Goal: Find specific page/section: Find specific page/section

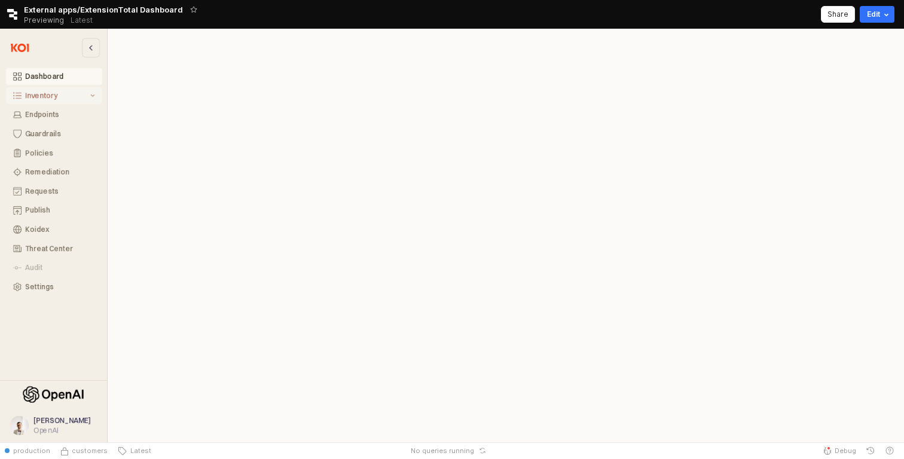
click at [87, 93] on div "Inventory" at bounding box center [56, 95] width 63 height 8
click at [75, 111] on div "All Items" at bounding box center [60, 115] width 70 height 8
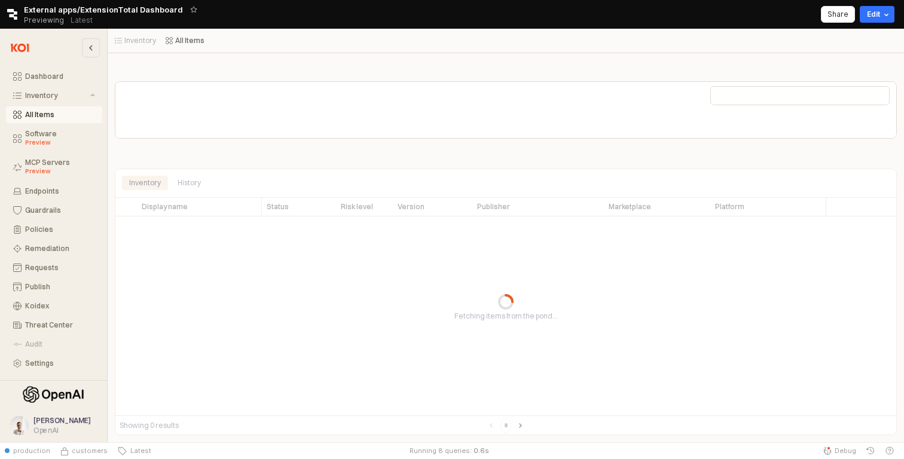
click at [438, 32] on div "Inventory All Items Inventory All Items" at bounding box center [506, 41] width 796 height 24
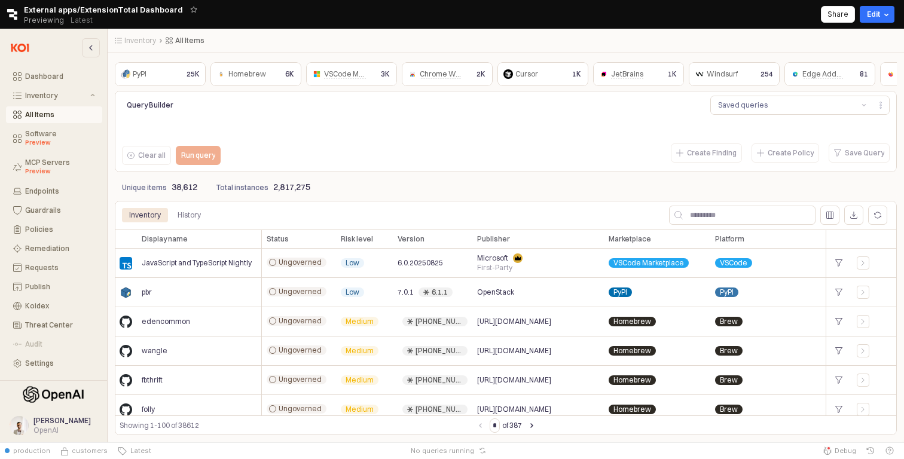
click at [505, 170] on div "Query Builder Saved queries Clear all Run query Create Finding Create Policy Sa…" at bounding box center [506, 131] width 782 height 81
click at [50, 192] on div "Endpoints" at bounding box center [60, 191] width 70 height 8
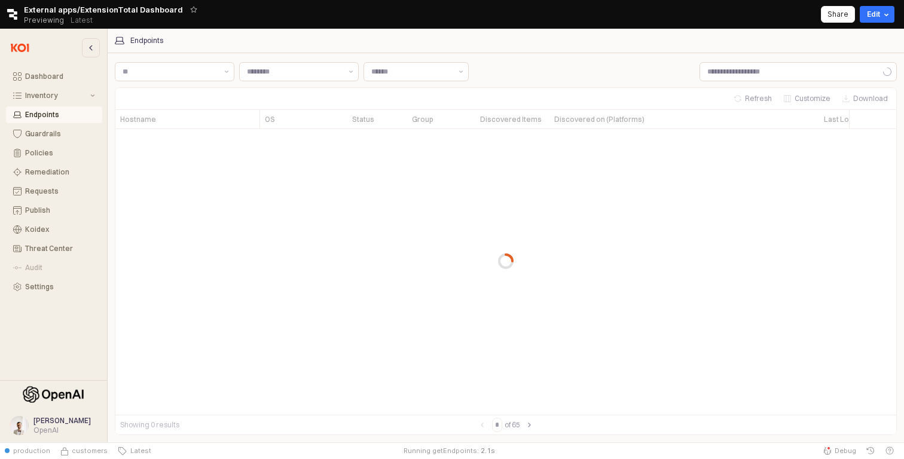
click at [603, 71] on div "Label Label Label Label" at bounding box center [506, 72] width 782 height 24
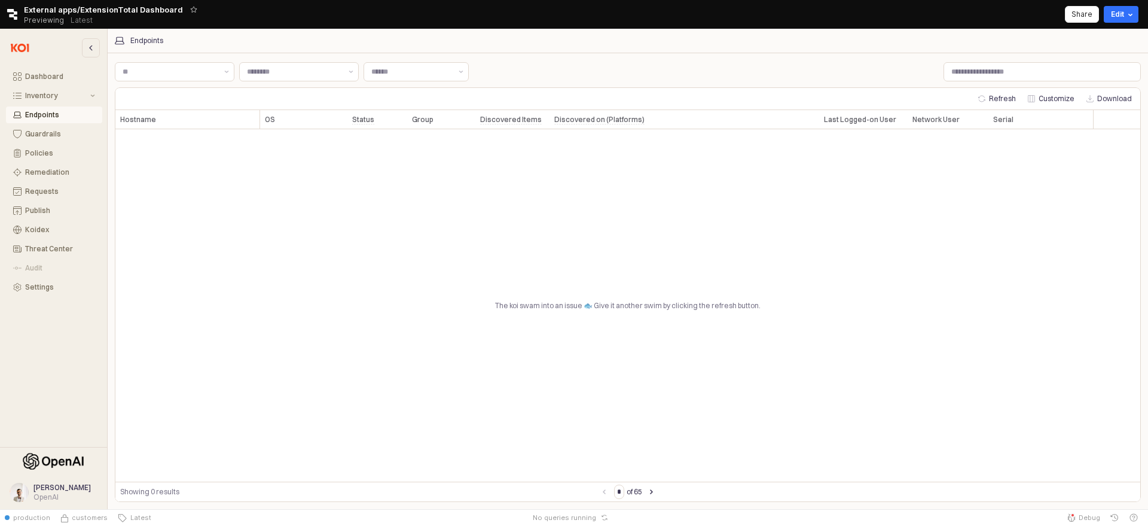
click at [869, 51] on div "Endpoints" at bounding box center [628, 41] width 1040 height 24
click at [636, 51] on div "Endpoints" at bounding box center [628, 41] width 1040 height 24
click at [634, 309] on div "The koi swam into an issue 🐟 Give it another swim by clicking the refresh butto…" at bounding box center [627, 305] width 1025 height 352
click at [25, 132] on button "Guardrails" at bounding box center [54, 134] width 96 height 17
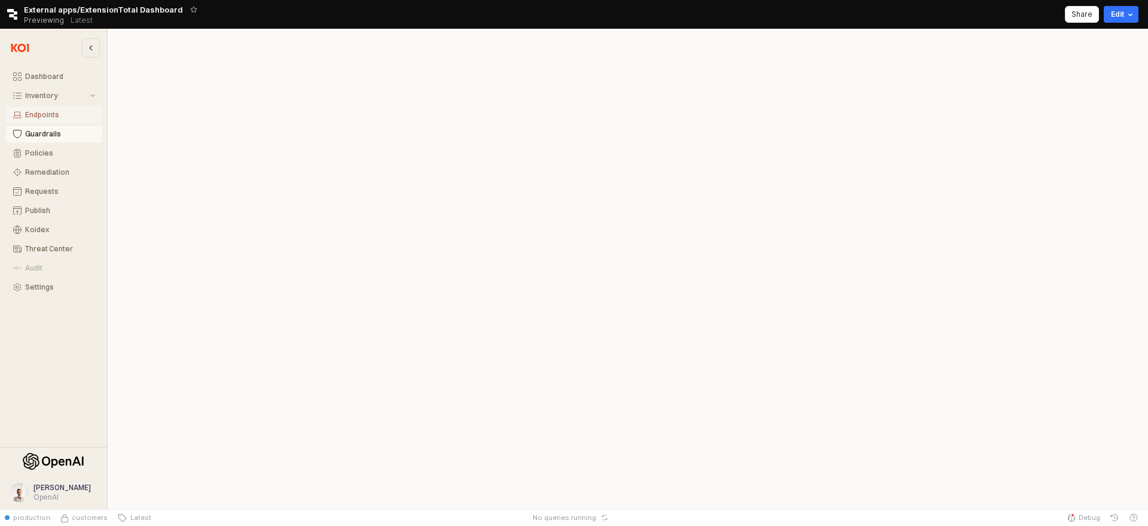
click at [44, 117] on div "Endpoints" at bounding box center [60, 115] width 70 height 8
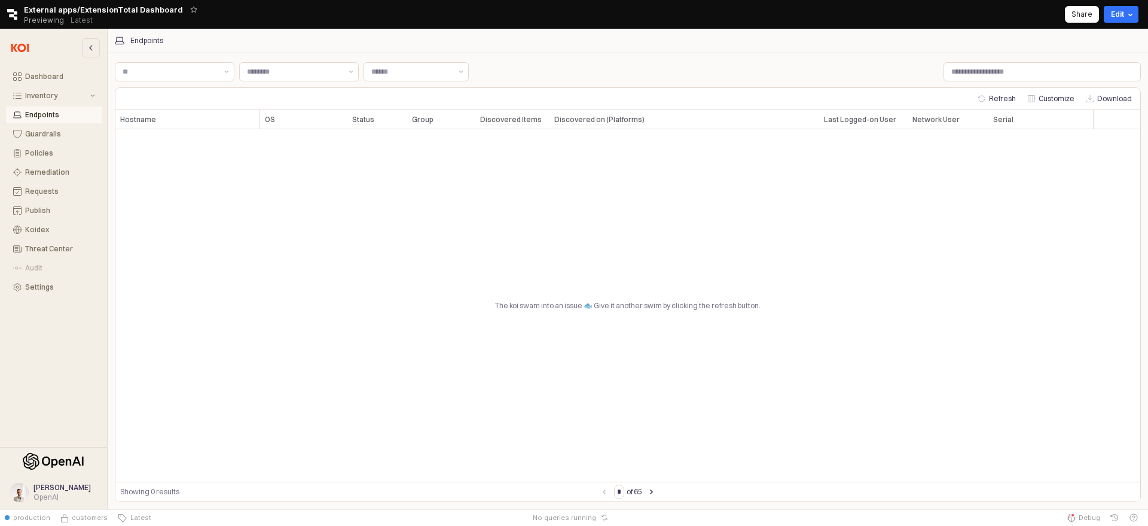
click at [538, 299] on div "The koi swam into an issue 🐟 Give it another swim by clicking the refresh butto…" at bounding box center [627, 305] width 1025 height 352
click at [538, 301] on div "The koi swam into an issue 🐟 Give it another swim by clicking the refresh butto…" at bounding box center [627, 305] width 1025 height 352
click at [538, 302] on div "The koi swam into an issue 🐟 Give it another swim by clicking the refresh butto…" at bounding box center [627, 305] width 1025 height 352
click at [630, 110] on div "Discovered on (Platforms) Discovered on (Platforms)" at bounding box center [685, 119] width 270 height 19
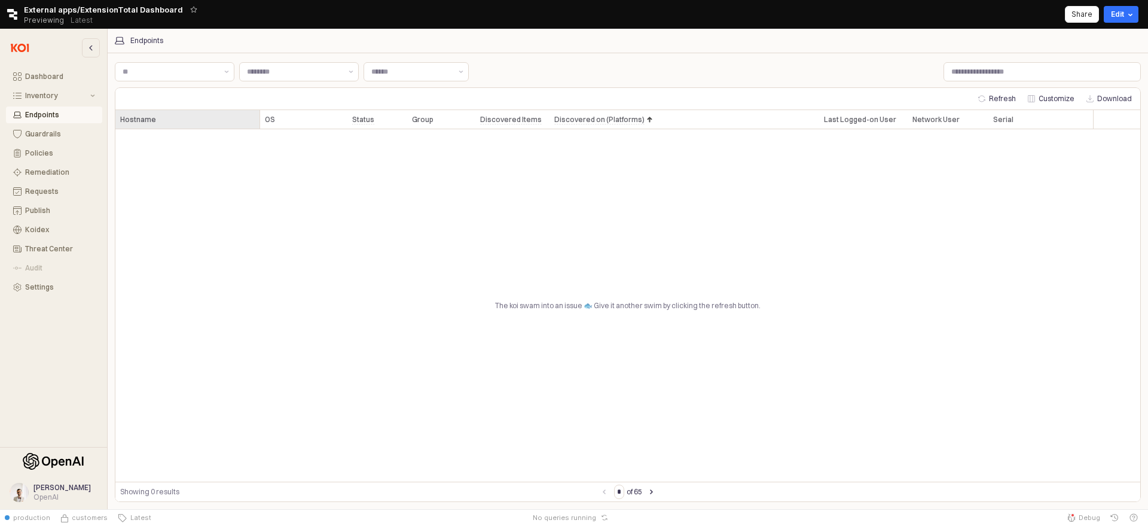
click at [163, 119] on div "Hostname Hostname" at bounding box center [187, 119] width 145 height 19
click at [632, 77] on div "Label Label Label Label" at bounding box center [628, 72] width 1026 height 24
click at [44, 75] on div "Dashboard" at bounding box center [60, 76] width 70 height 8
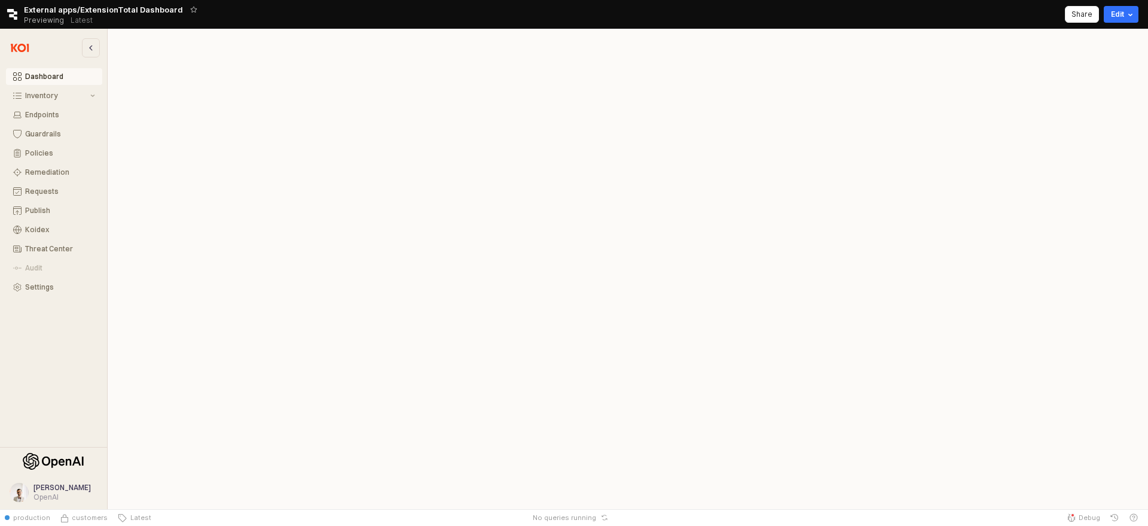
click at [630, 27] on div "Retool logo External apps/ExtensionTotal Dashboard Previewing Latest Share Edit" at bounding box center [574, 14] width 1148 height 29
click at [32, 75] on div "Dashboard" at bounding box center [60, 76] width 70 height 8
click at [36, 99] on div "Inventory" at bounding box center [56, 95] width 63 height 8
click at [40, 112] on div "All Items" at bounding box center [60, 115] width 70 height 8
click at [543, 60] on div "App Frame" at bounding box center [628, 69] width 1026 height 19
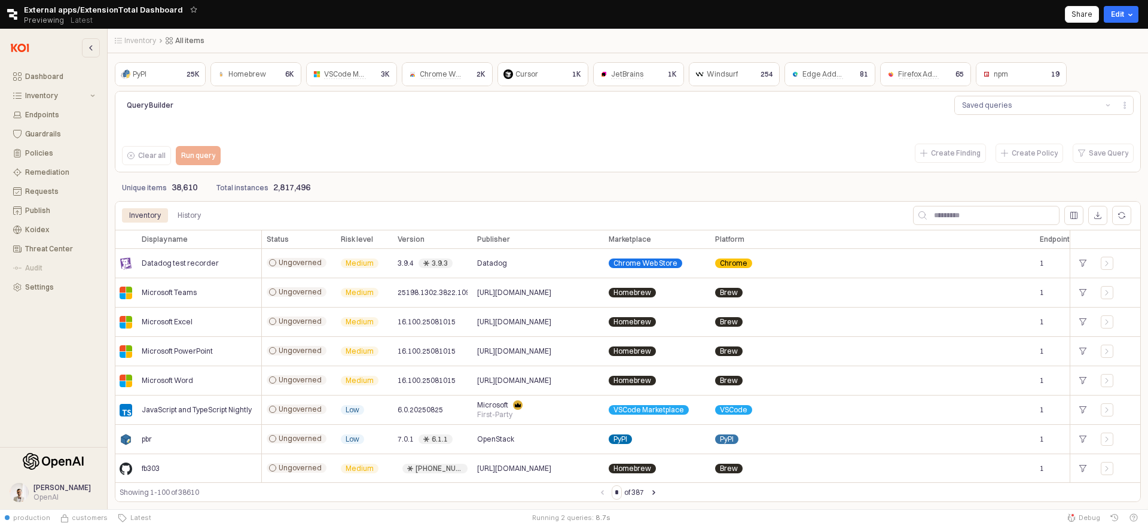
click at [594, 37] on nav "Inventory All items Inventory All items" at bounding box center [457, 41] width 684 height 10
click at [61, 75] on div "Dashboard" at bounding box center [60, 76] width 70 height 8
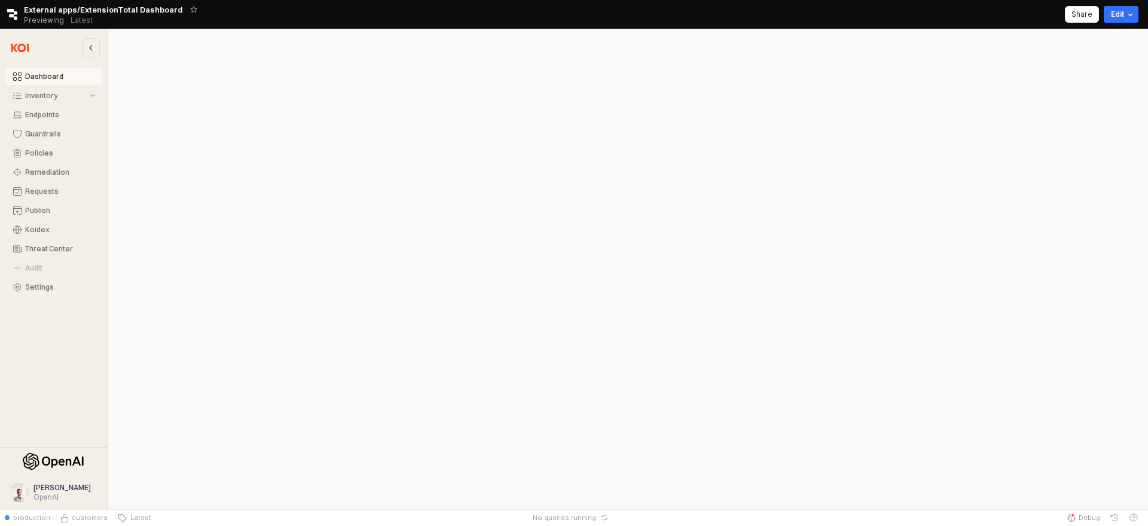
scroll to position [4, 0]
click at [33, 86] on div "Dashboard Inventory Endpoints Guardrails Policies Remediation Requests Publish …" at bounding box center [53, 181] width 97 height 227
click at [36, 102] on button "Inventory" at bounding box center [54, 95] width 96 height 17
click at [42, 114] on div "All Items" at bounding box center [60, 115] width 70 height 8
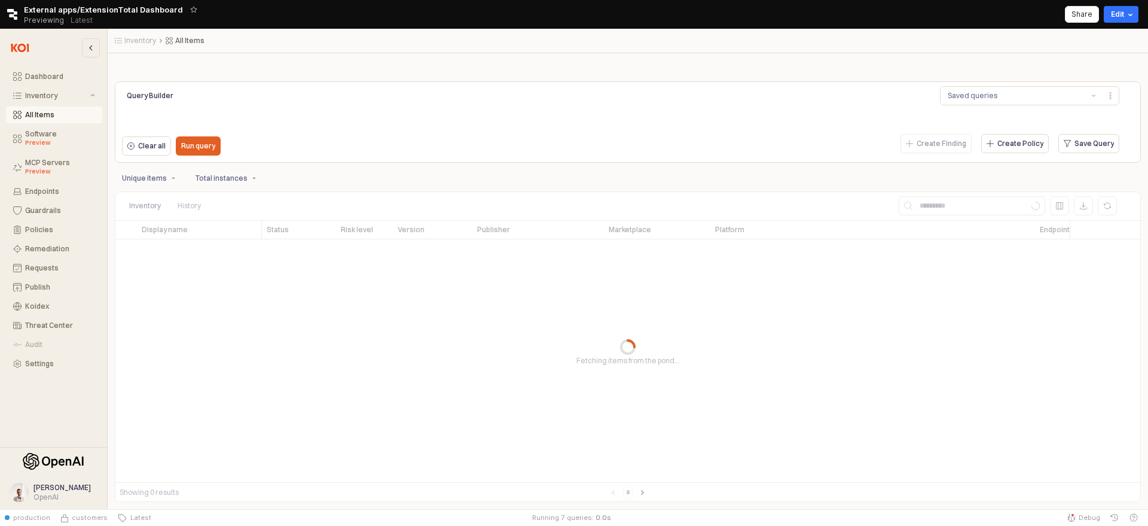
click at [654, 28] on div "Retool logo External apps/ExtensionTotal Dashboard Previewing Latest Share Edit" at bounding box center [574, 14] width 1148 height 29
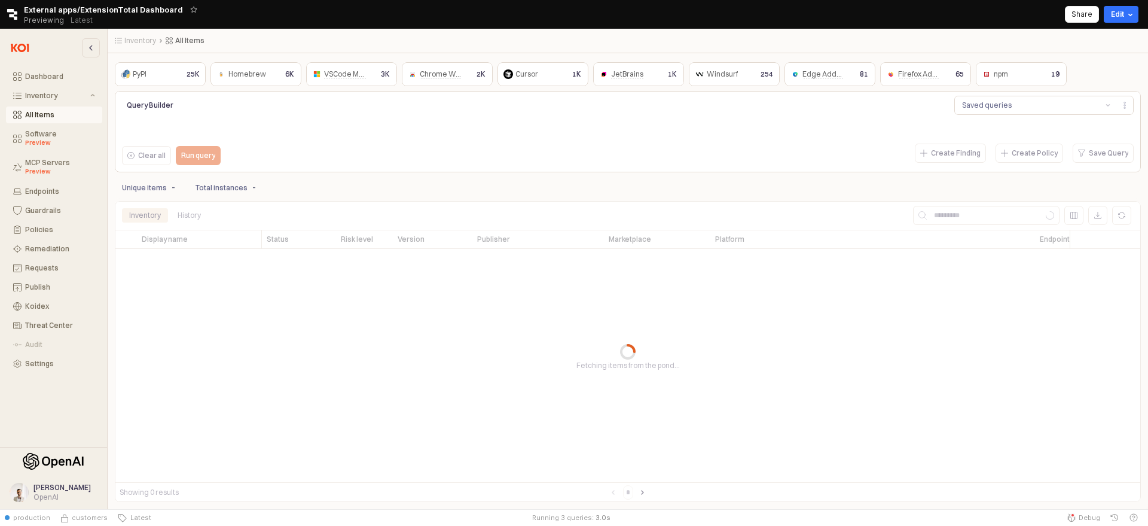
click at [699, 43] on nav "Inventory All Items Inventory All Items" at bounding box center [457, 41] width 684 height 10
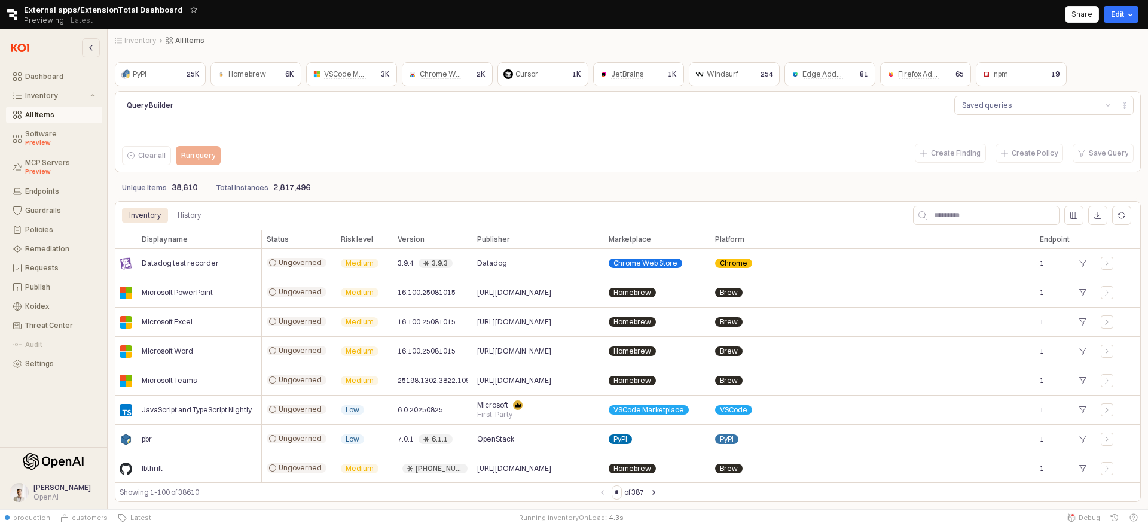
click at [683, 19] on div "Retool logo External apps/ExtensionTotal Dashboard Previewing Latest Share Edit" at bounding box center [574, 14] width 1148 height 29
click at [41, 83] on button "Dashboard" at bounding box center [54, 76] width 96 height 17
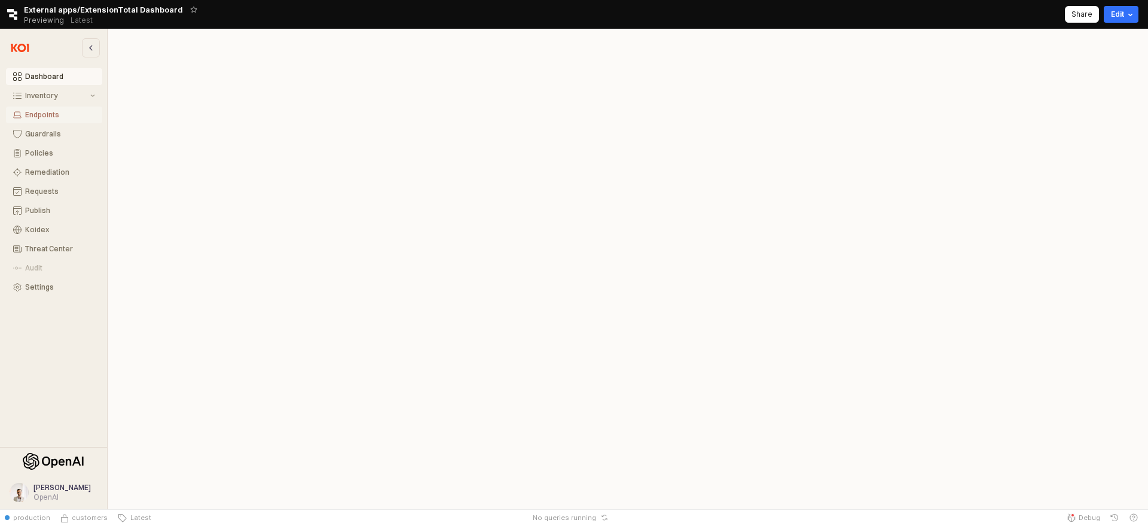
click at [60, 120] on button "Endpoints" at bounding box center [54, 114] width 96 height 17
click at [641, 41] on div "Endpoints" at bounding box center [628, 41] width 1026 height 10
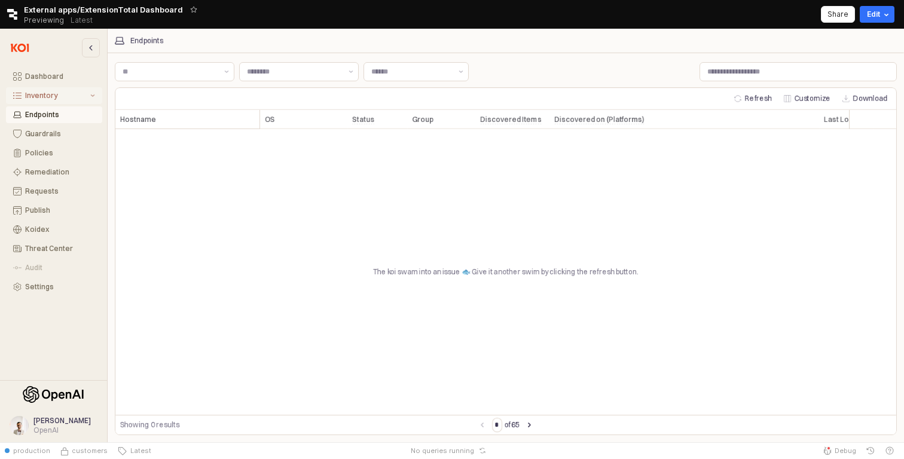
click at [48, 87] on button "Inventory" at bounding box center [54, 95] width 96 height 17
click at [46, 72] on div "Dashboard" at bounding box center [60, 76] width 70 height 8
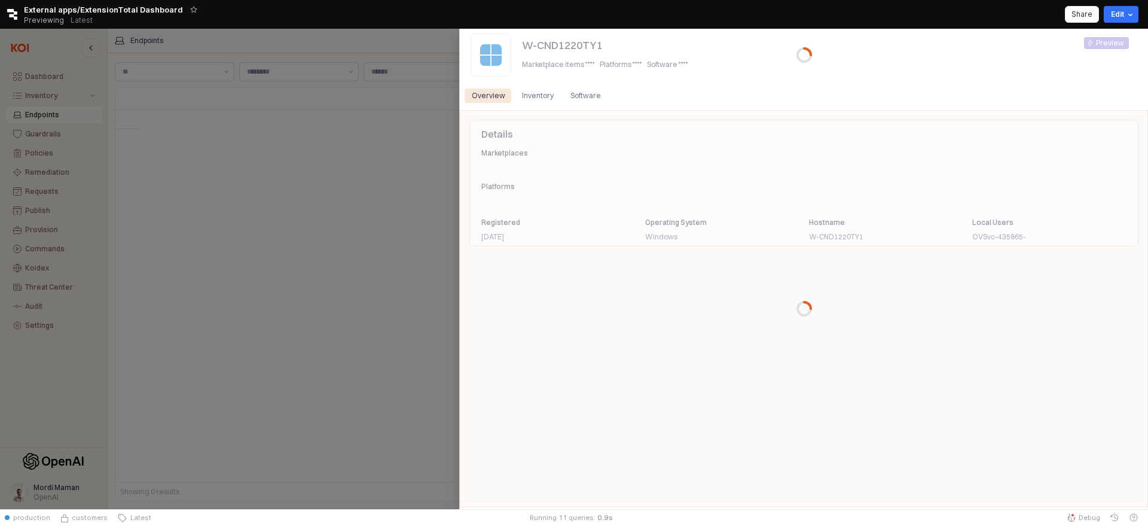
click at [422, 39] on div at bounding box center [574, 269] width 1148 height 480
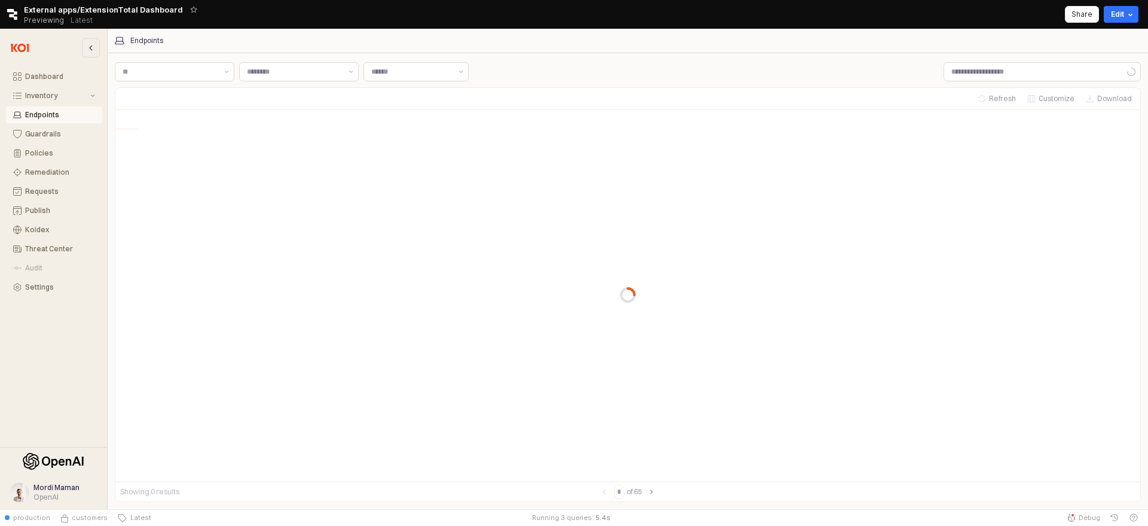
click at [997, 14] on div "Retool logo External apps/ExtensionTotal Dashboard Previewing Latest Share Edit" at bounding box center [574, 14] width 1148 height 29
drag, startPoint x: 838, startPoint y: 73, endPoint x: 850, endPoint y: 71, distance: 12.2
click at [838, 73] on div "Label Label Label Label" at bounding box center [628, 72] width 1026 height 24
click at [1073, 517] on div "Retool Status Bar" at bounding box center [1072, 514] width 5 height 5
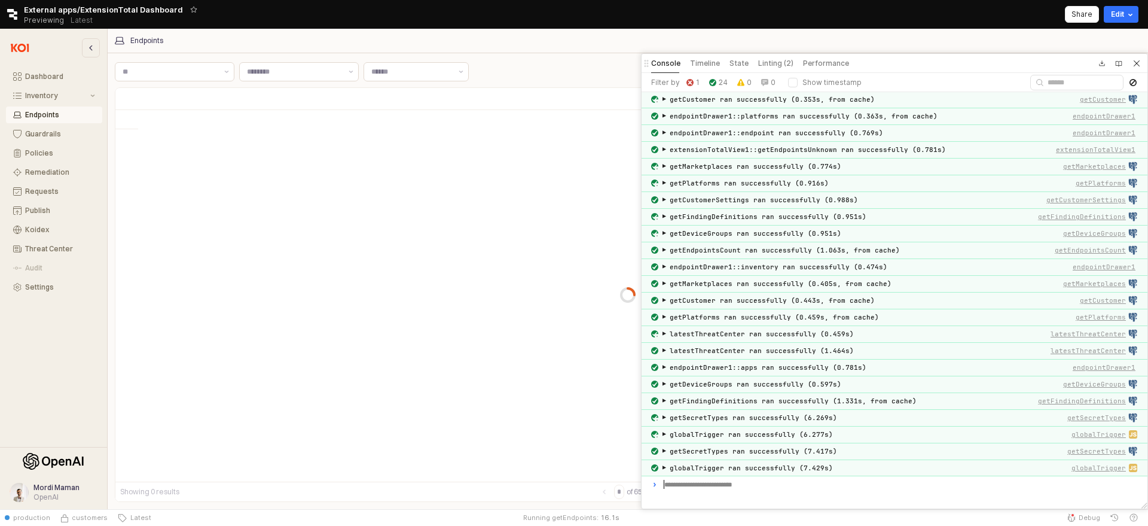
drag, startPoint x: 778, startPoint y: 352, endPoint x: 648, endPoint y: 48, distance: 330.3
click at [642, 50] on div at bounding box center [642, 54] width 12 height 12
click at [761, 60] on h5 "Linting (2)" at bounding box center [776, 62] width 35 height 10
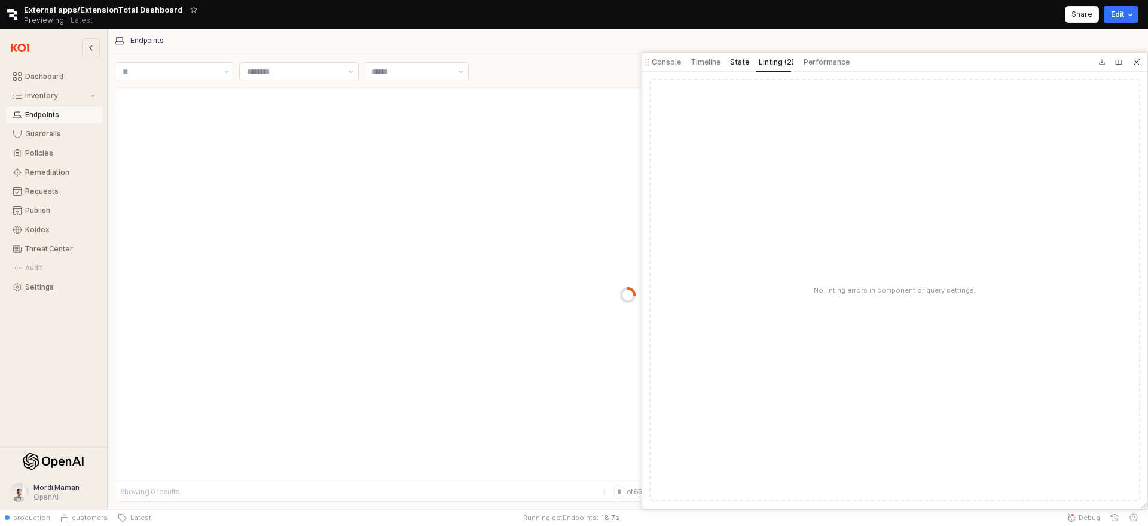
click at [739, 66] on h5 "State" at bounding box center [739, 62] width 19 height 10
click at [716, 62] on h5 "Timeline" at bounding box center [706, 62] width 30 height 10
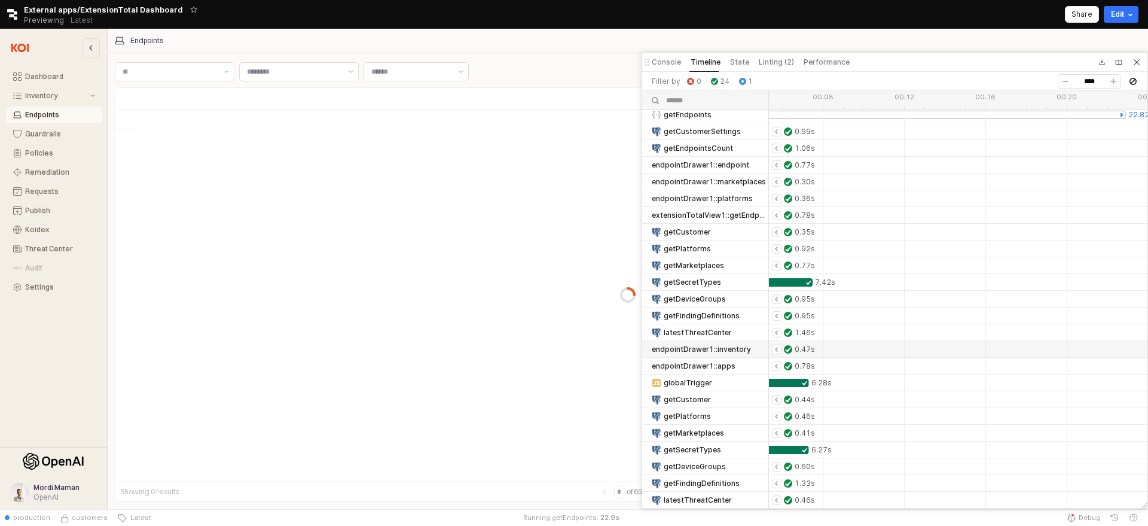
scroll to position [0, 0]
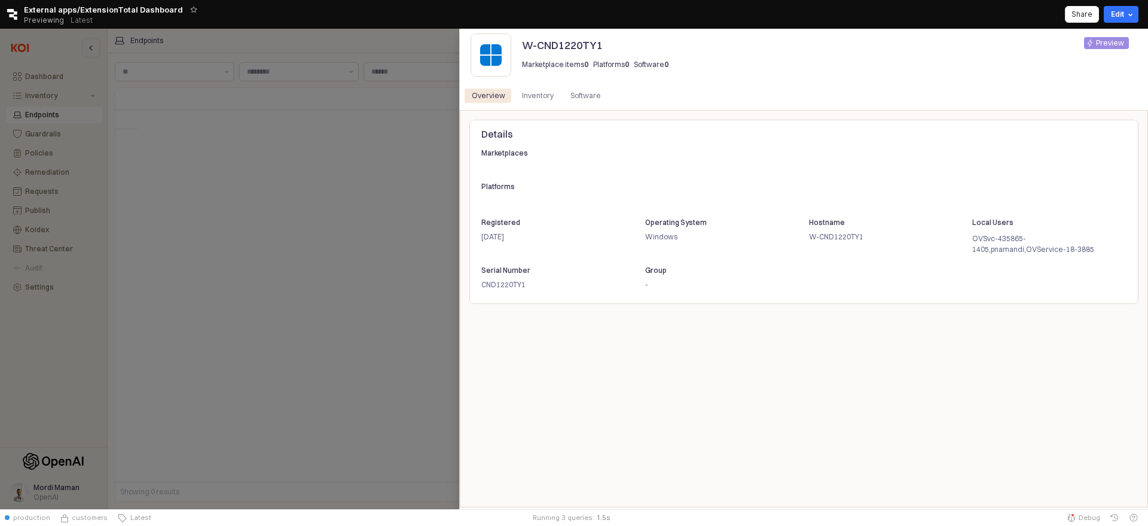
click at [405, 38] on div at bounding box center [574, 269] width 1148 height 480
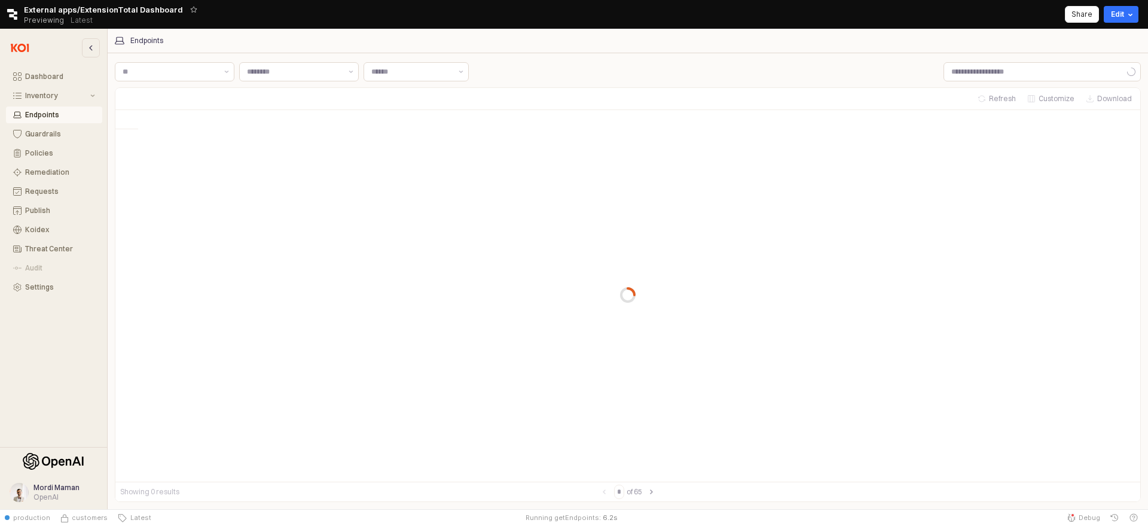
click at [654, 102] on div "App Frame" at bounding box center [628, 294] width 1026 height 414
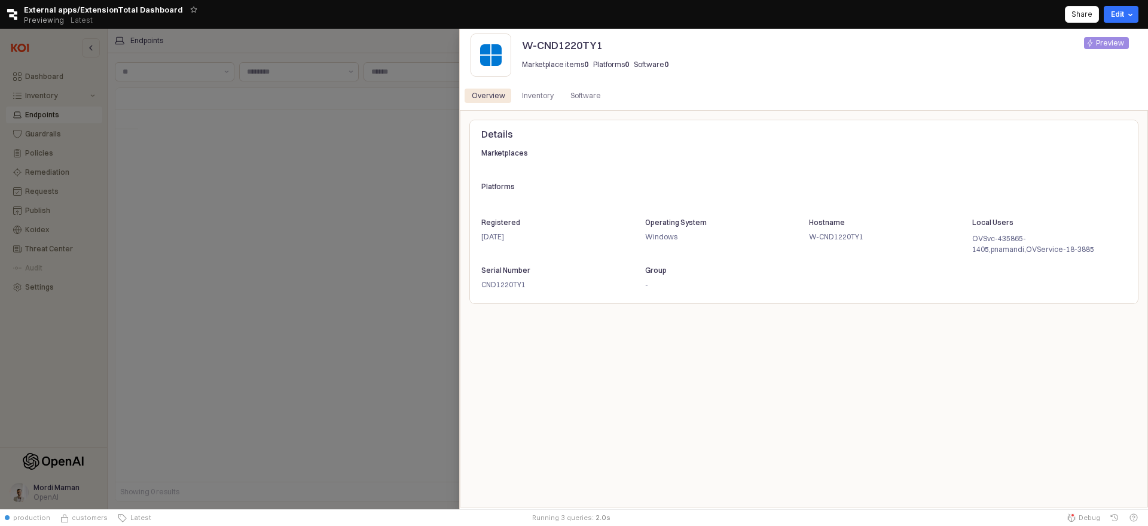
click at [554, 54] on div "Marketplace items 0 Platforms 0 Software 0" at bounding box center [675, 65] width 306 height 24
click at [536, 99] on div "Inventory" at bounding box center [538, 95] width 32 height 14
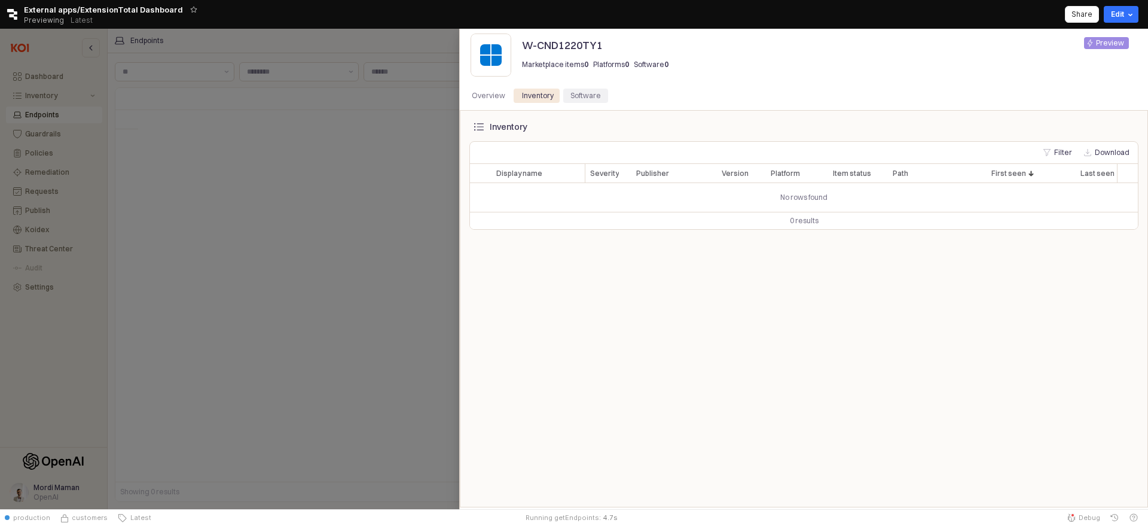
click at [577, 97] on div "Software" at bounding box center [585, 95] width 30 height 14
click at [505, 95] on div "Overview" at bounding box center [489, 95] width 48 height 14
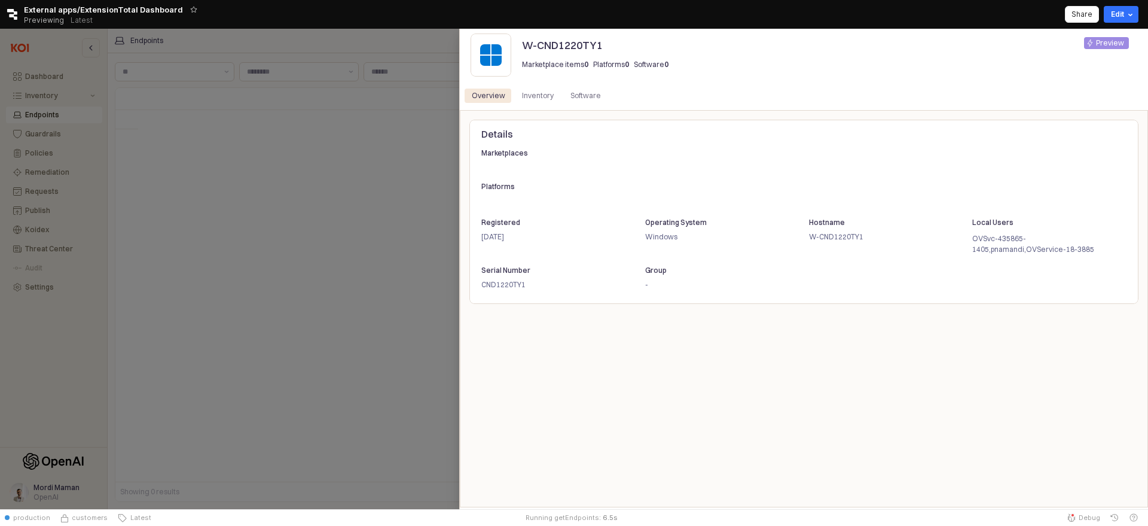
click at [857, 358] on div "Details Marketplaces Platforms Registered 8 days ago Operating System Windows H…" at bounding box center [803, 309] width 669 height 378
click at [535, 100] on div "Inventory" at bounding box center [538, 95] width 32 height 14
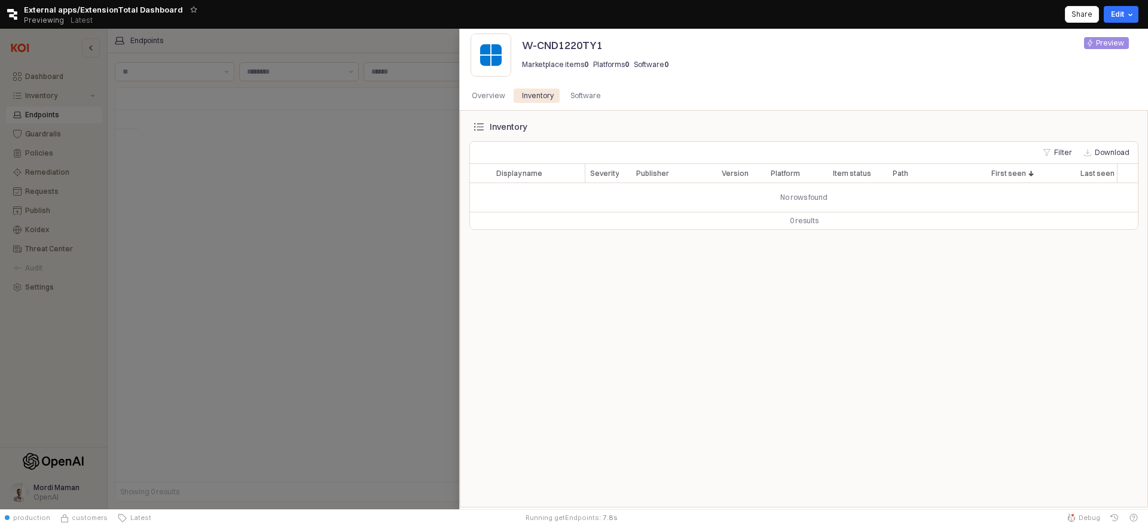
click at [620, 107] on div "Overview Inventory Software" at bounding box center [804, 95] width 688 height 29
click at [594, 100] on div "Software" at bounding box center [585, 95] width 30 height 14
click at [419, 124] on div at bounding box center [574, 269] width 1148 height 480
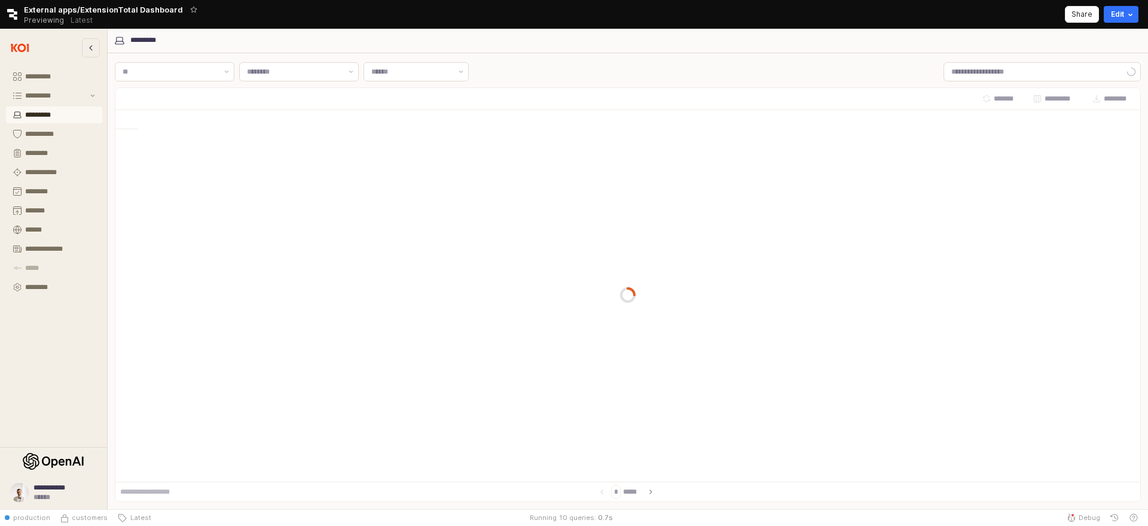
click at [786, 27] on div "Retool logo External apps/ExtensionTotal Dashboard Previewing Latest Share Edit" at bounding box center [574, 14] width 1148 height 29
click at [669, 78] on div "***** ***** ***** *****" at bounding box center [628, 72] width 1026 height 24
click at [1085, 514] on span "Debug" at bounding box center [1090, 517] width 22 height 10
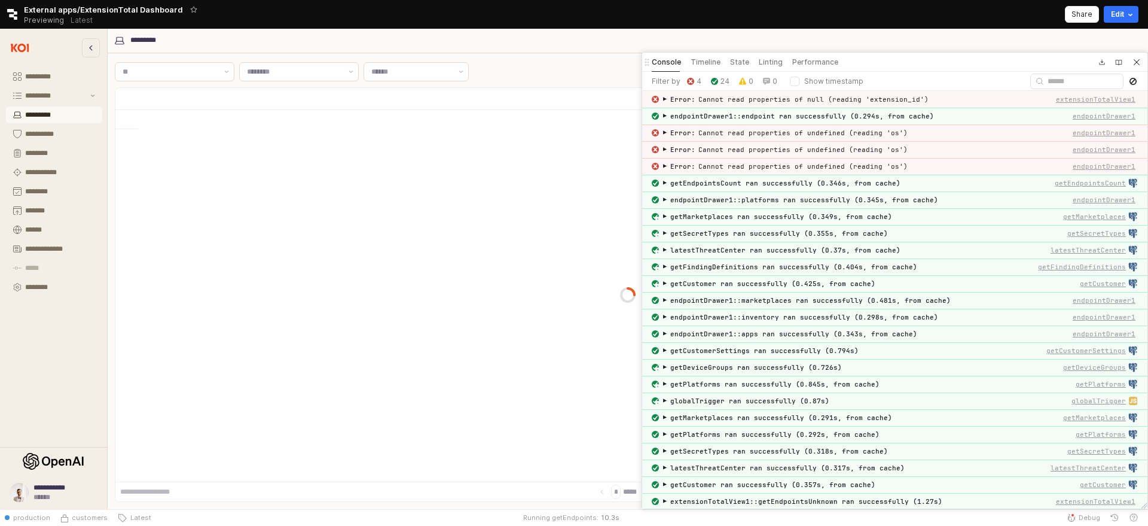
scroll to position [85, 0]
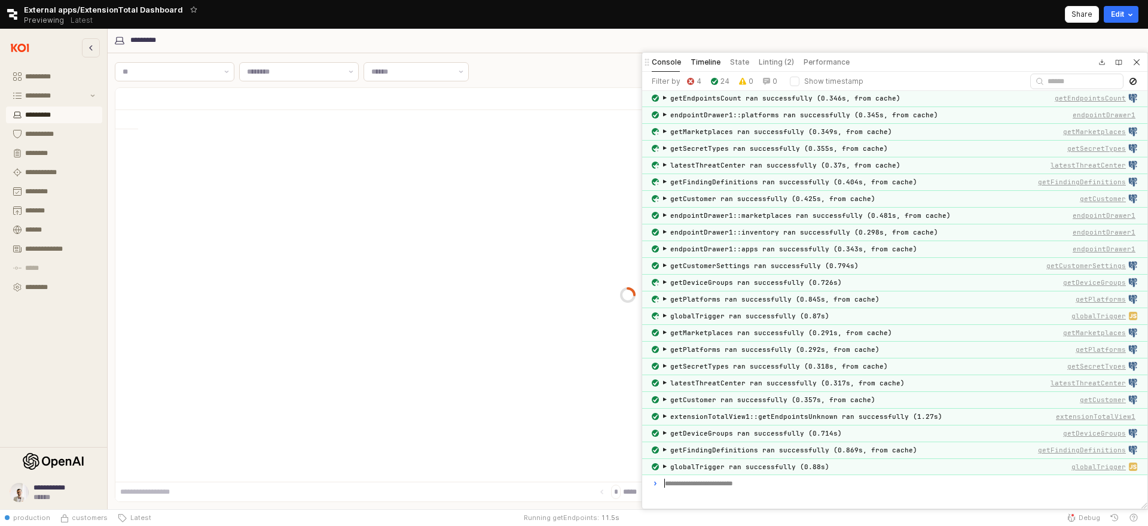
click at [697, 62] on h5 "Timeline" at bounding box center [706, 62] width 30 height 10
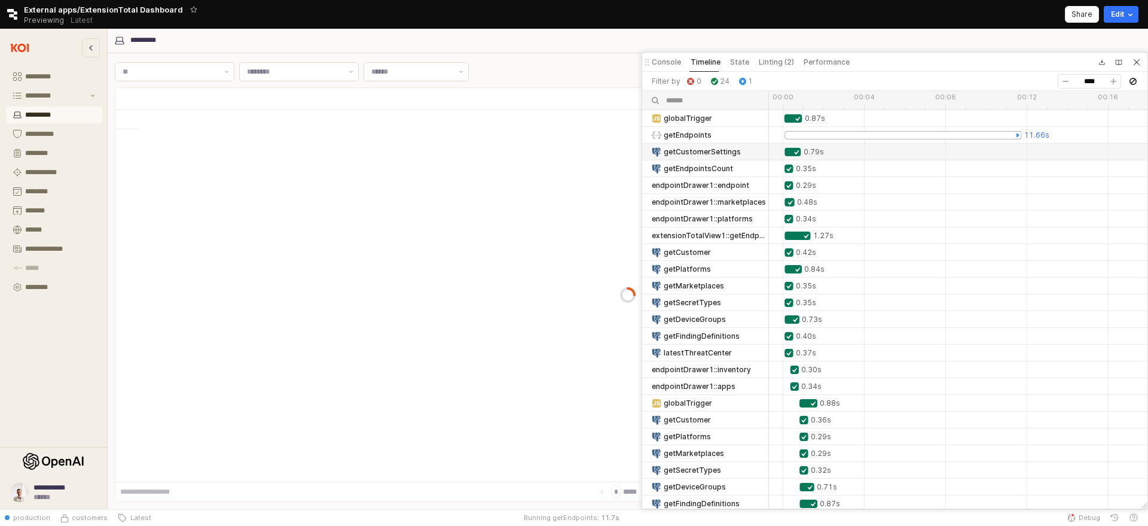
scroll to position [20, 0]
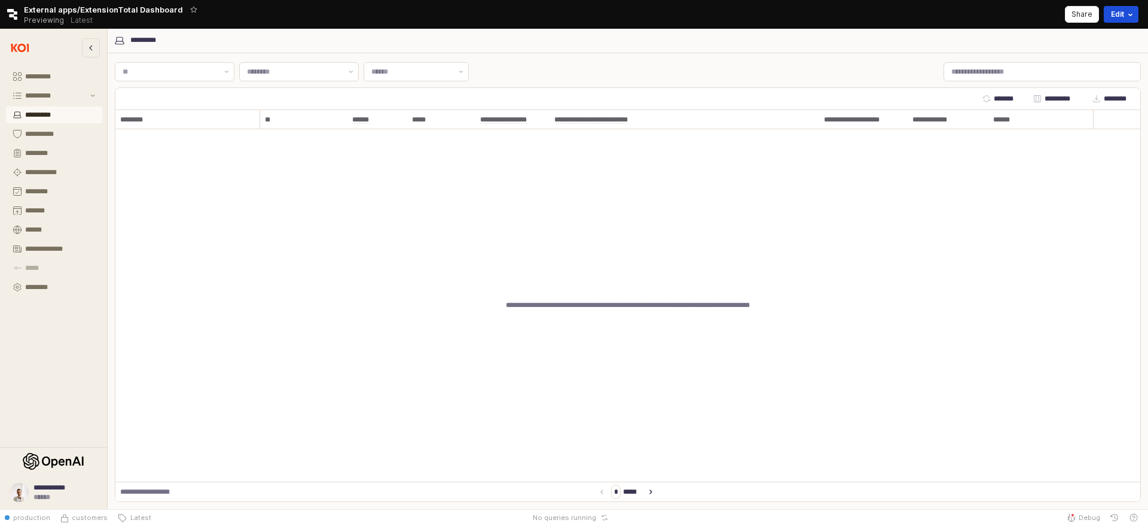
click at [1125, 13] on icon "Retool Header" at bounding box center [1130, 14] width 12 height 12
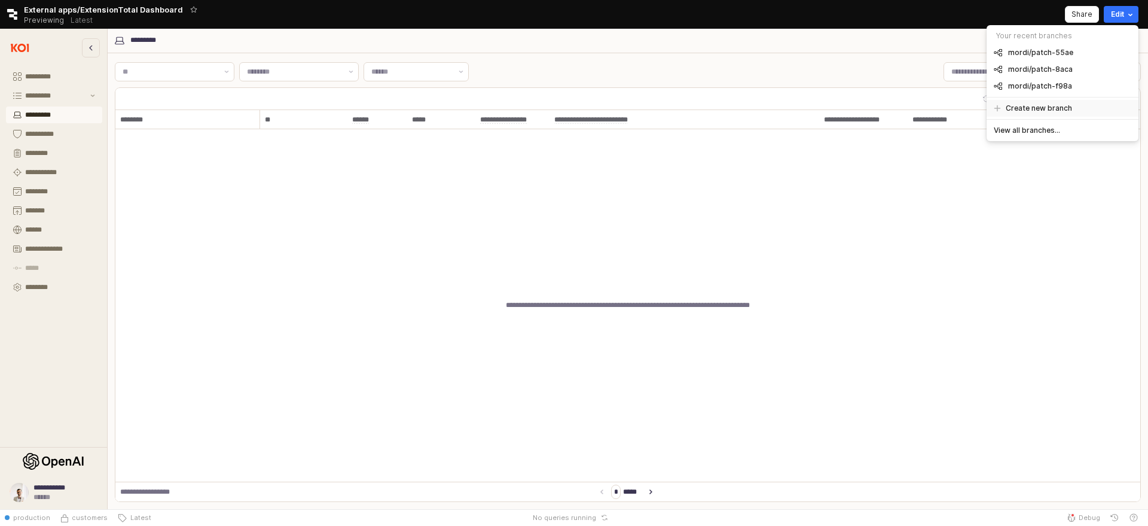
click at [1036, 104] on h5 "Create new branch" at bounding box center [1039, 108] width 66 height 10
